Goal: Task Accomplishment & Management: Use online tool/utility

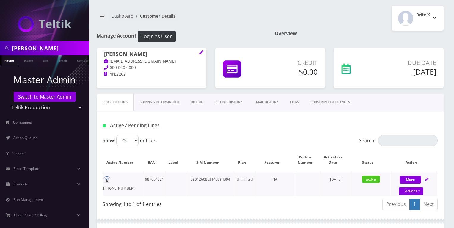
scroll to position [81, 0]
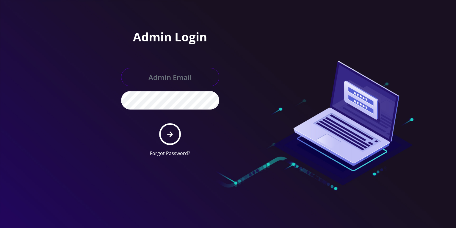
click at [148, 84] on input "text" at bounding box center [170, 77] width 98 height 18
type input "[PERSON_NAME][EMAIL_ADDRESS][DOMAIN_NAME]"
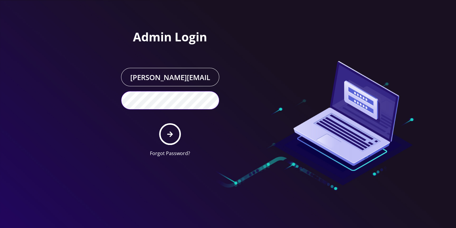
click at [159, 123] on button "submit" at bounding box center [170, 134] width 22 height 22
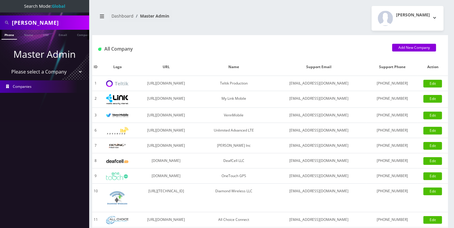
click at [34, 24] on input "[PERSON_NAME]" at bounding box center [50, 22] width 76 height 11
paste input "[PERSON_NAME]"
type input "[PERSON_NAME]"
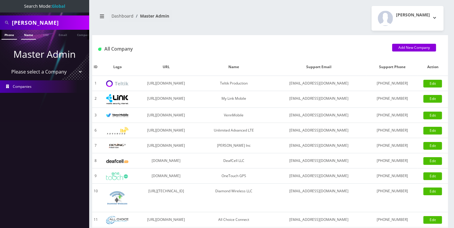
click at [29, 37] on link "Name" at bounding box center [28, 35] width 15 height 10
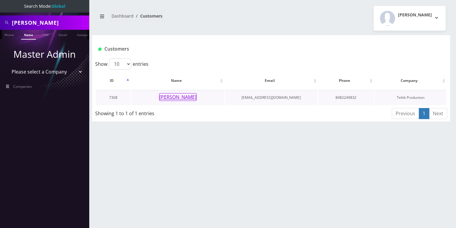
click at [163, 98] on button "Devorah Edelson" at bounding box center [177, 97] width 37 height 8
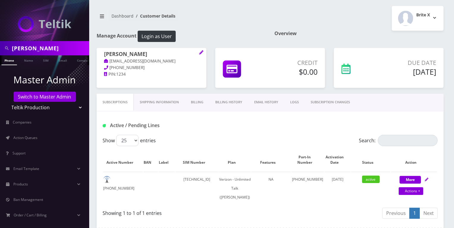
click at [234, 104] on link "Billing History" at bounding box center [228, 102] width 39 height 17
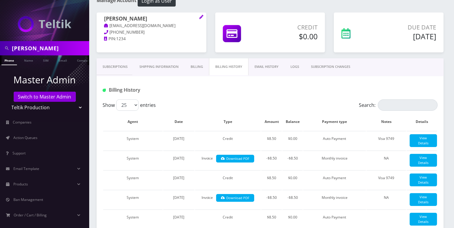
scroll to position [27, 0]
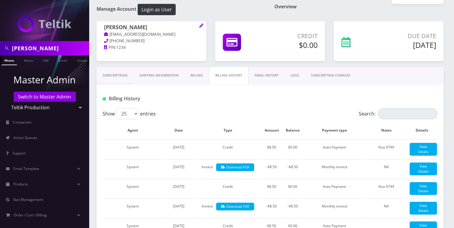
click at [119, 73] on link "Subscriptions" at bounding box center [115, 75] width 37 height 17
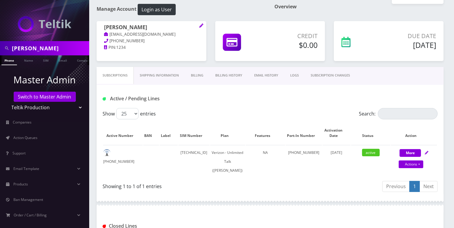
click at [21, 53] on input "Devorah Edelson" at bounding box center [50, 47] width 76 height 11
click at [23, 53] on input "Devorah Edelson" at bounding box center [50, 47] width 76 height 11
paste input "Tziporah Karp"
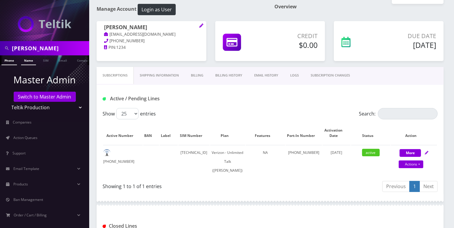
type input "Tziporah Karp"
click at [30, 58] on link "Name" at bounding box center [28, 60] width 15 height 10
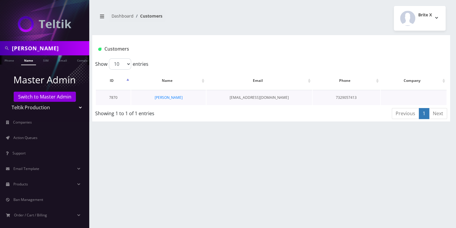
click at [172, 100] on td "[PERSON_NAME]" at bounding box center [168, 97] width 75 height 15
click at [172, 98] on link "[PERSON_NAME]" at bounding box center [169, 97] width 28 height 5
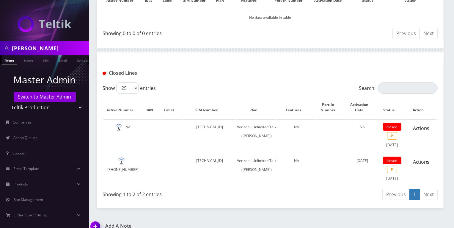
scroll to position [162, 0]
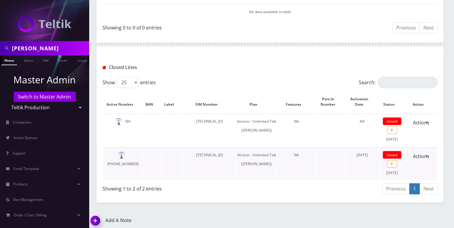
click at [209, 154] on td "89148000011798237580" at bounding box center [209, 163] width 53 height 33
copy td "89148000011798237580"
click at [419, 154] on link "Actions" at bounding box center [421, 155] width 24 height 11
click at [410, 171] on link "Reopen" at bounding box center [420, 169] width 48 height 9
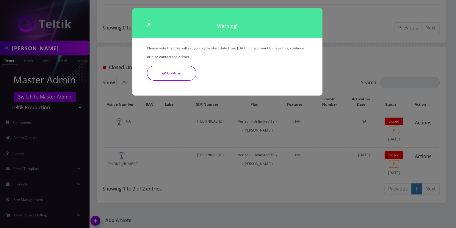
click at [163, 74] on icon "Confirm" at bounding box center [164, 73] width 4 height 4
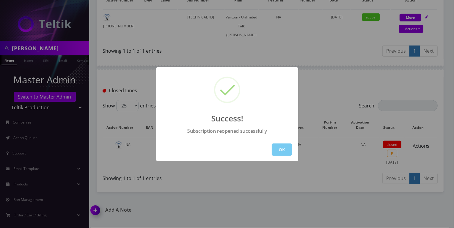
click at [278, 147] on button "OK" at bounding box center [282, 149] width 20 height 12
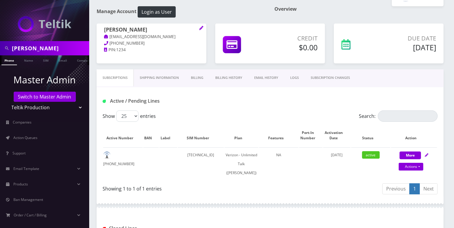
scroll to position [0, 0]
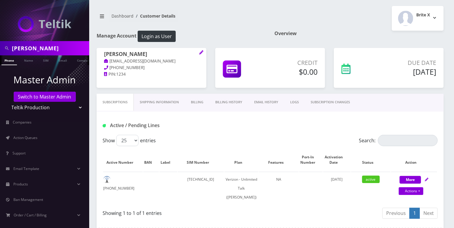
click at [193, 102] on link "Billing" at bounding box center [197, 102] width 24 height 17
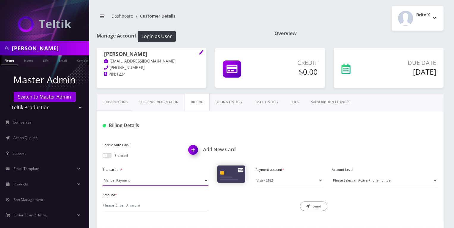
click at [137, 182] on select "Manual Payment Custom Charge Manual Credit Custom Invoice" at bounding box center [156, 179] width 106 height 11
select select "Custom Charge"
click at [103, 174] on select "Manual Payment Custom Charge Manual Credit Custom Invoice" at bounding box center [156, 179] width 106 height 11
click at [125, 207] on input "Amount *" at bounding box center [156, 204] width 106 height 11
type input "9.00"
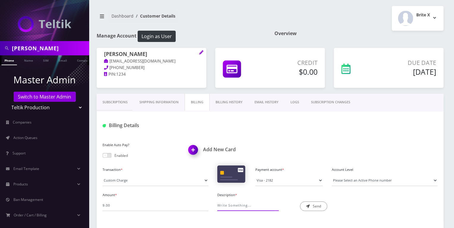
click at [232, 204] on input "Description *" at bounding box center [245, 204] width 57 height 11
type input "08/29/2025-09/28/2025"
click at [314, 206] on button "Send" at bounding box center [313, 206] width 27 height 10
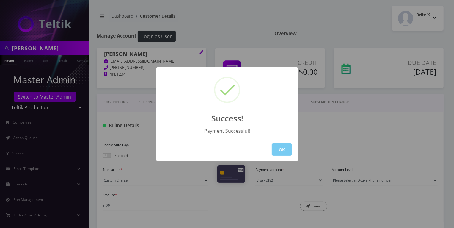
click at [279, 145] on button "OK" at bounding box center [282, 149] width 20 height 12
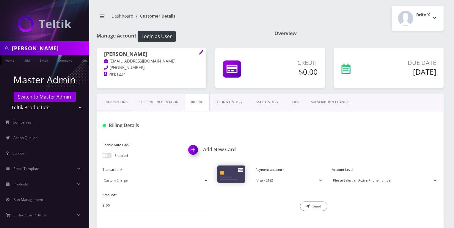
scroll to position [0, 21]
click at [24, 51] on input "Tziporah Karp" at bounding box center [50, 47] width 76 height 11
paste input "[PERSON_NAME]"
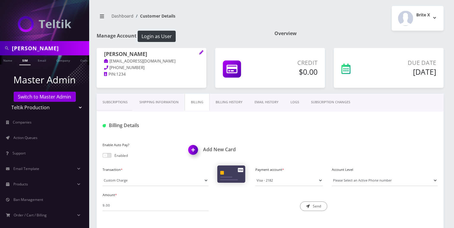
type input "[PERSON_NAME]"
click at [26, 61] on link "SIM" at bounding box center [24, 60] width 11 height 10
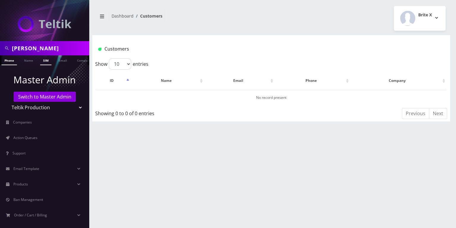
click at [10, 57] on link "Phone" at bounding box center [8, 60] width 15 height 10
click at [31, 61] on link "Name" at bounding box center [28, 60] width 15 height 10
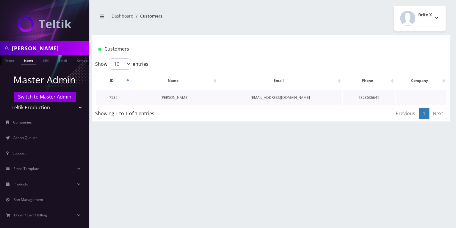
click at [160, 95] on link "[PERSON_NAME]" at bounding box center [174, 97] width 28 height 5
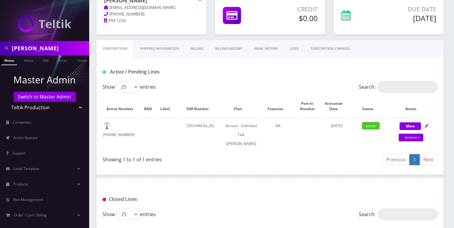
scroll to position [27, 0]
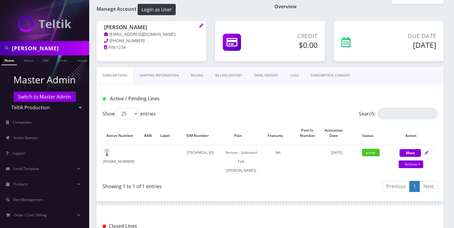
click at [221, 76] on link "Billing History" at bounding box center [228, 75] width 39 height 17
